Goal: Information Seeking & Learning: Learn about a topic

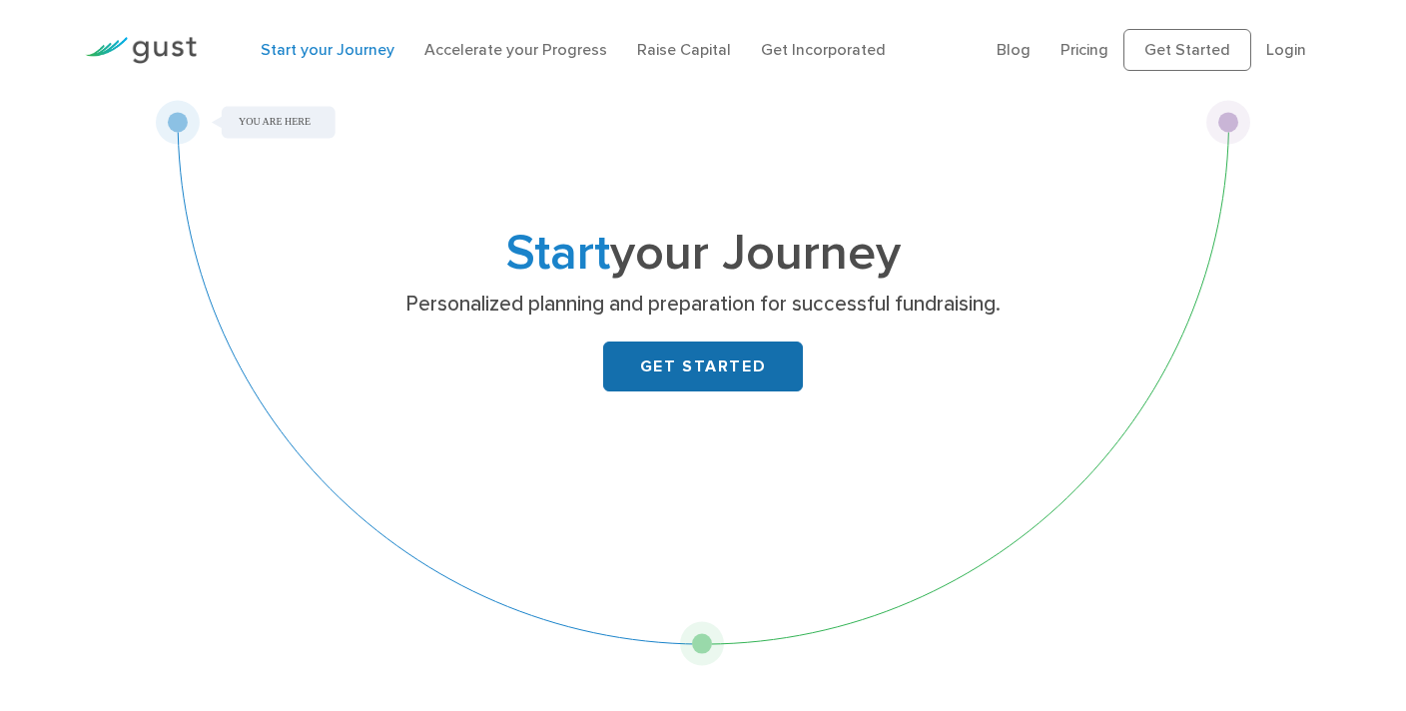
click at [766, 352] on link "GET STARTED" at bounding box center [703, 366] width 200 height 50
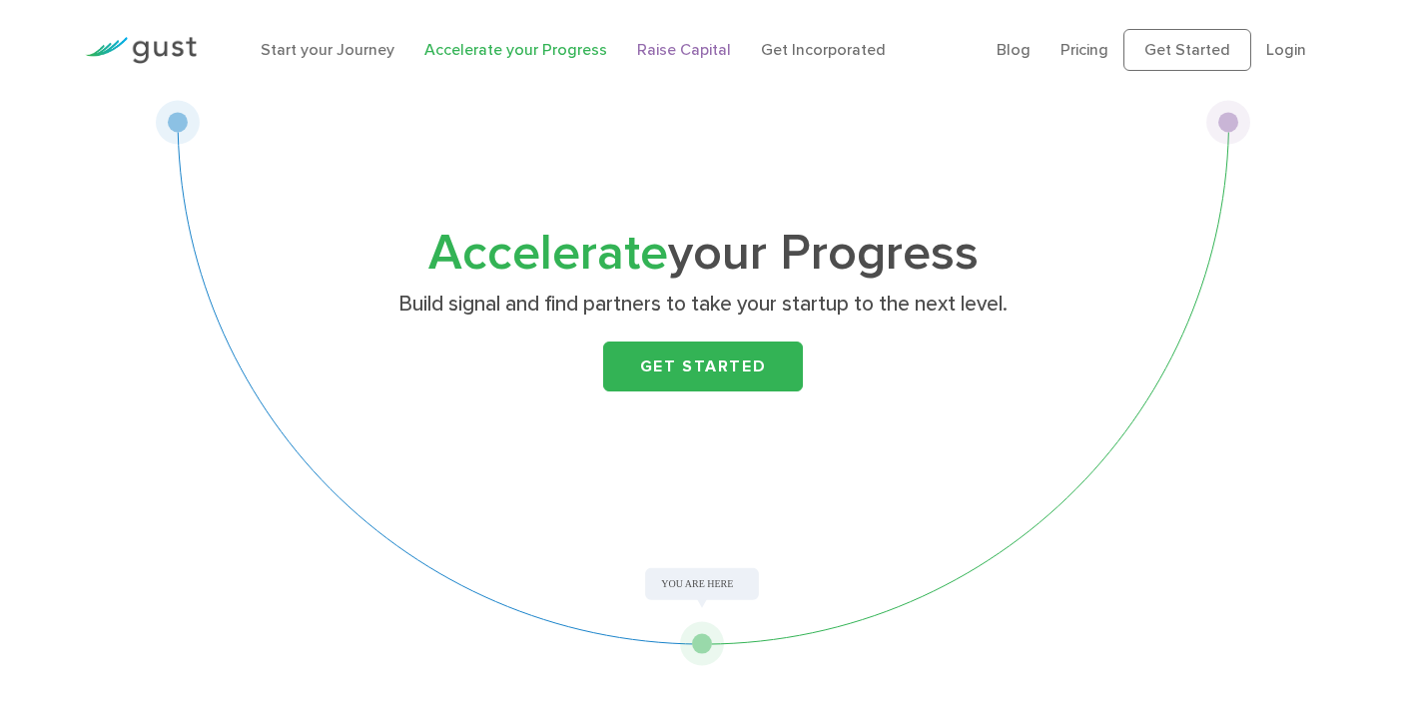
click at [684, 43] on link "Raise Capital" at bounding box center [684, 49] width 94 height 19
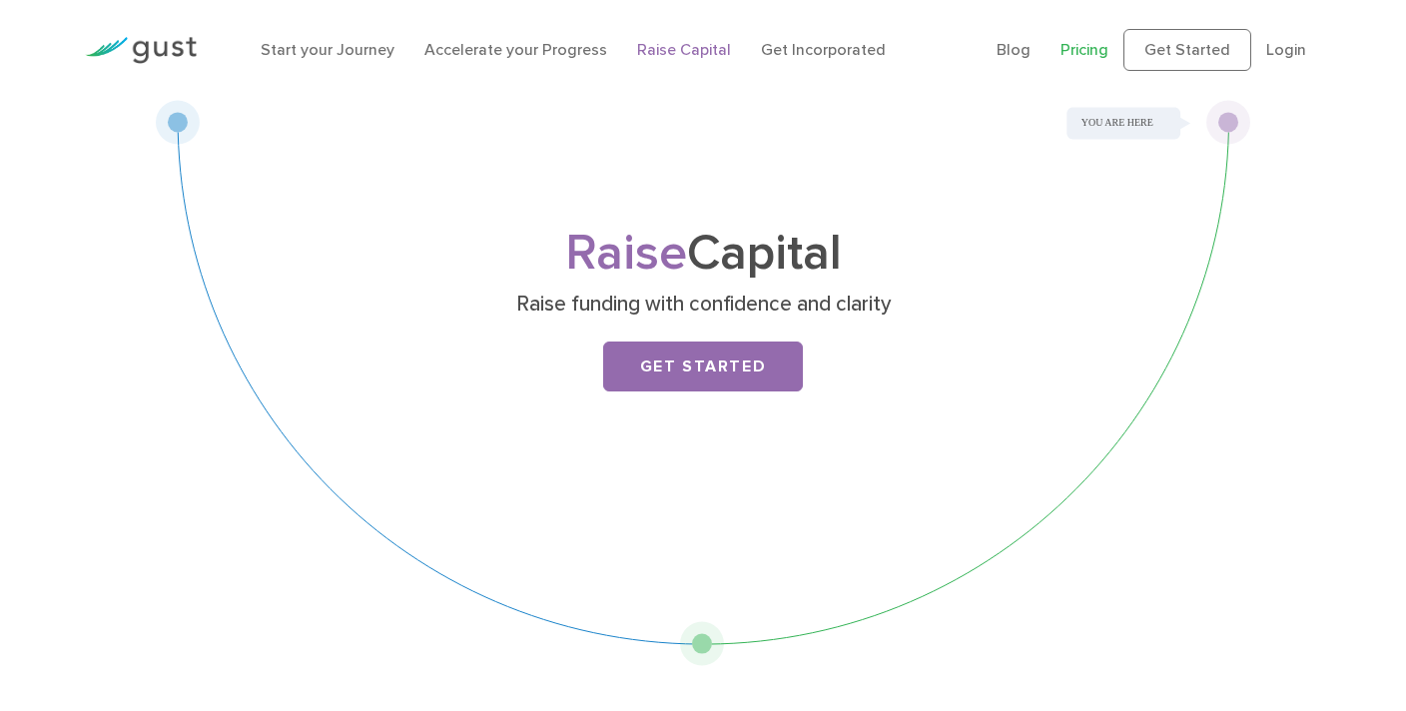
click at [1093, 51] on link "Pricing" at bounding box center [1084, 49] width 48 height 19
